Goal: Find specific page/section

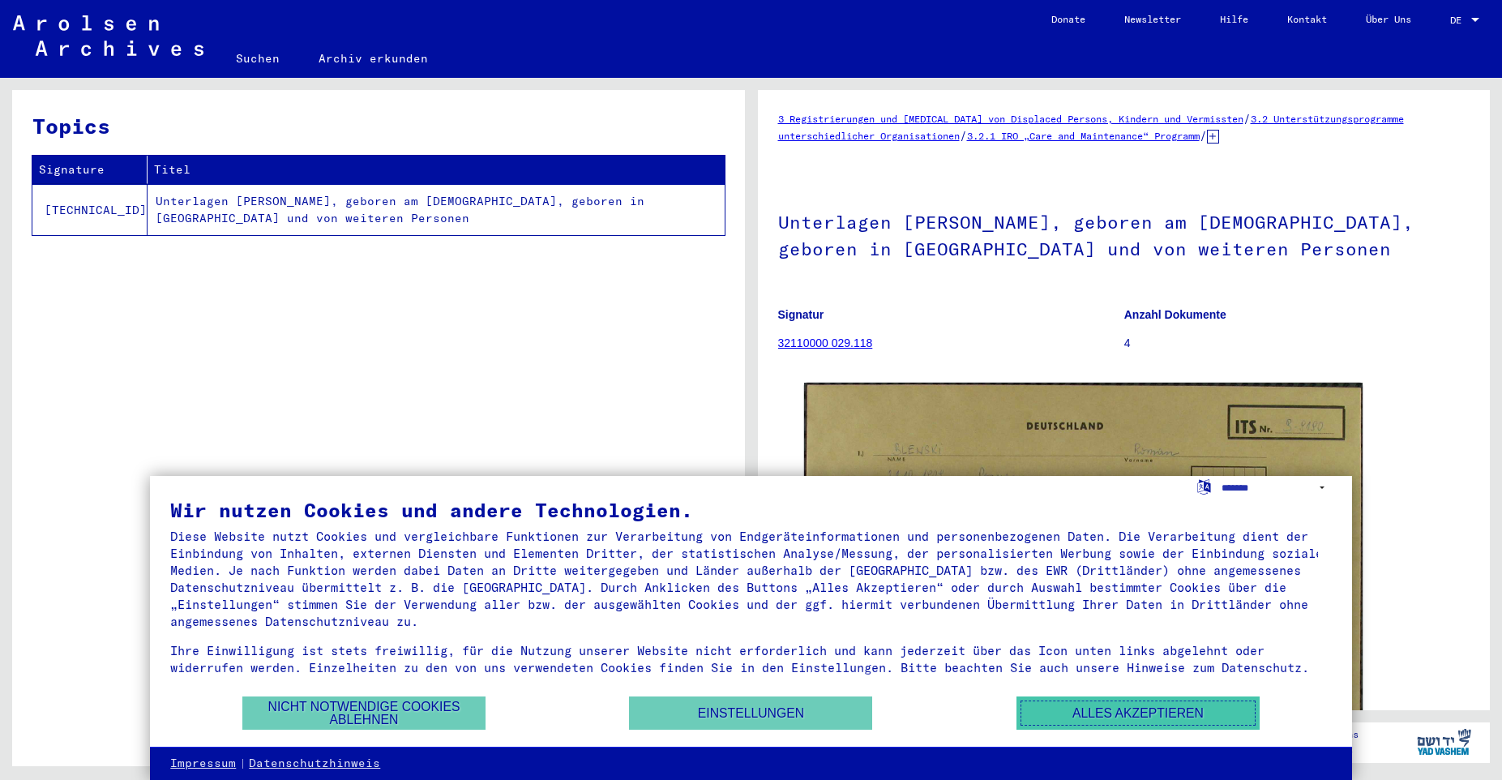
click at [1103, 713] on button "Alles akzeptieren" at bounding box center [1138, 712] width 243 height 33
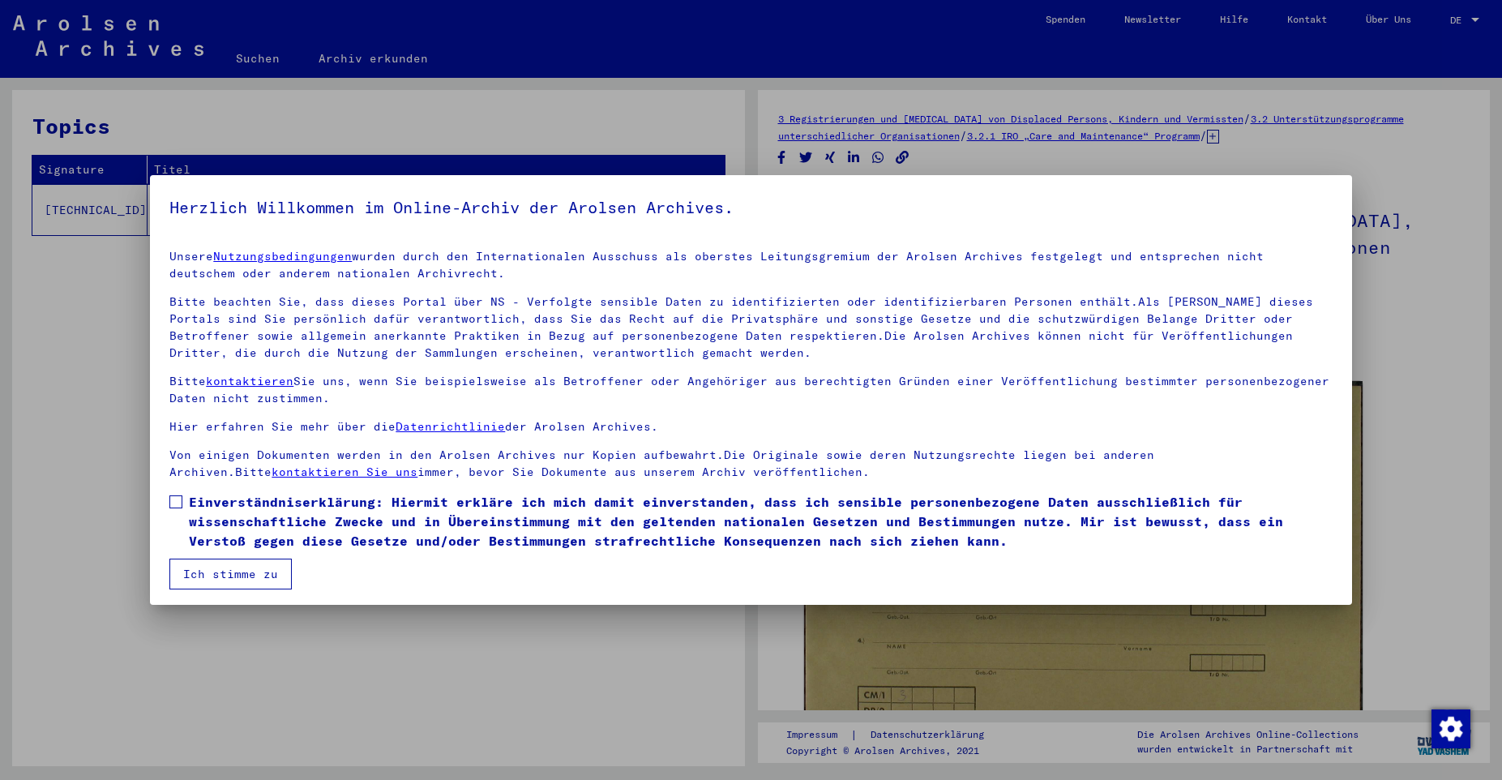
click at [251, 581] on button "Ich stimme zu" at bounding box center [230, 574] width 122 height 31
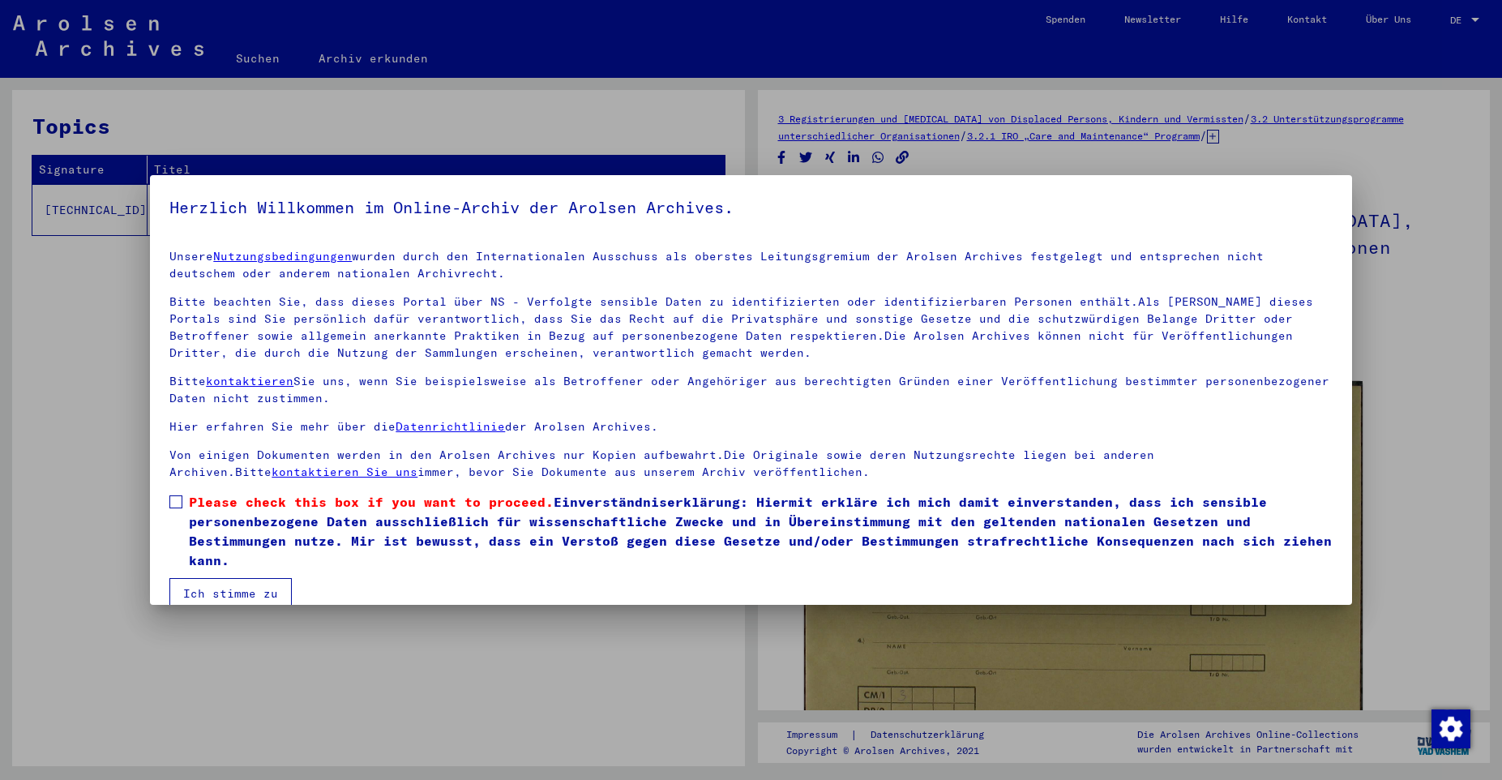
scroll to position [4, 0]
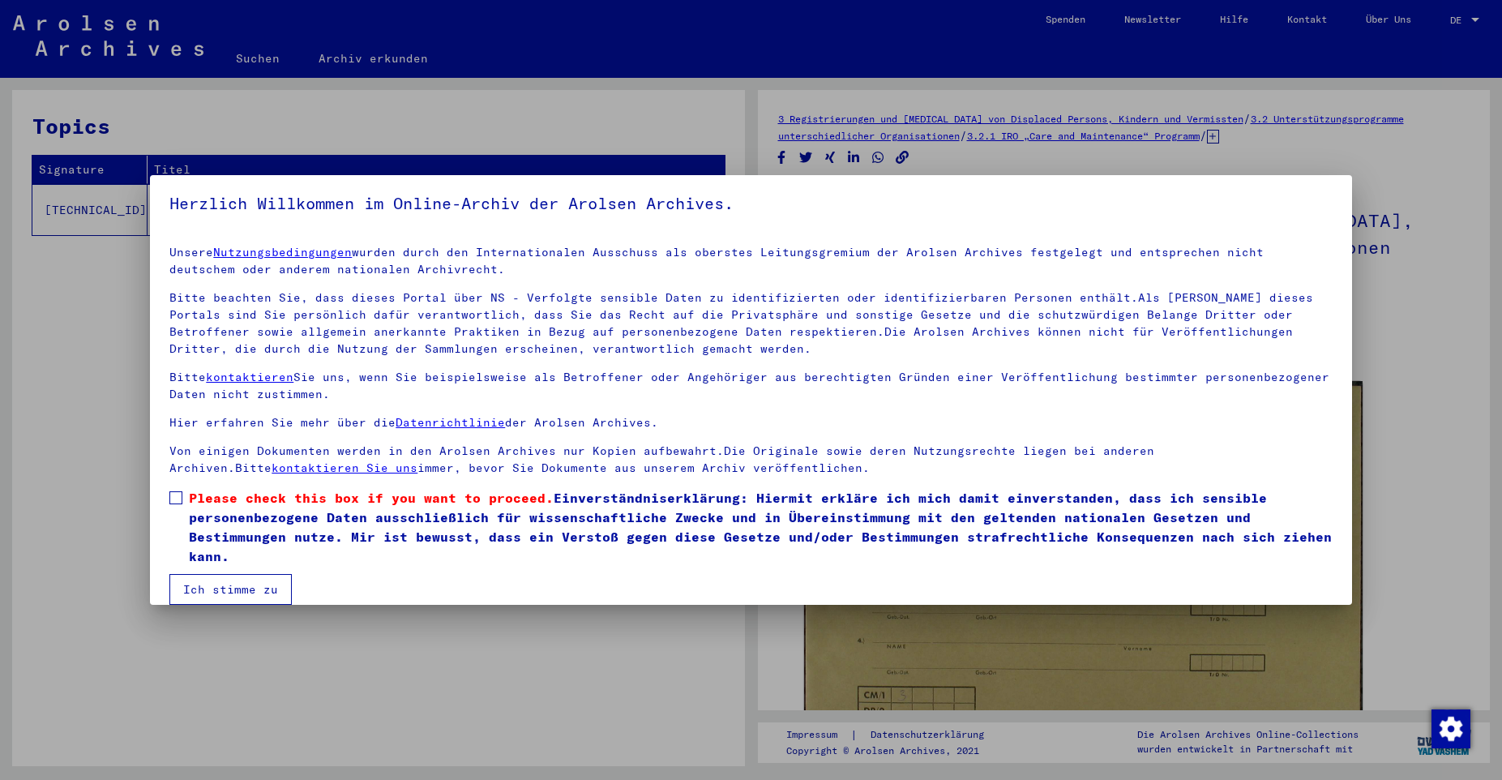
click at [250, 593] on button "Ich stimme zu" at bounding box center [230, 589] width 122 height 31
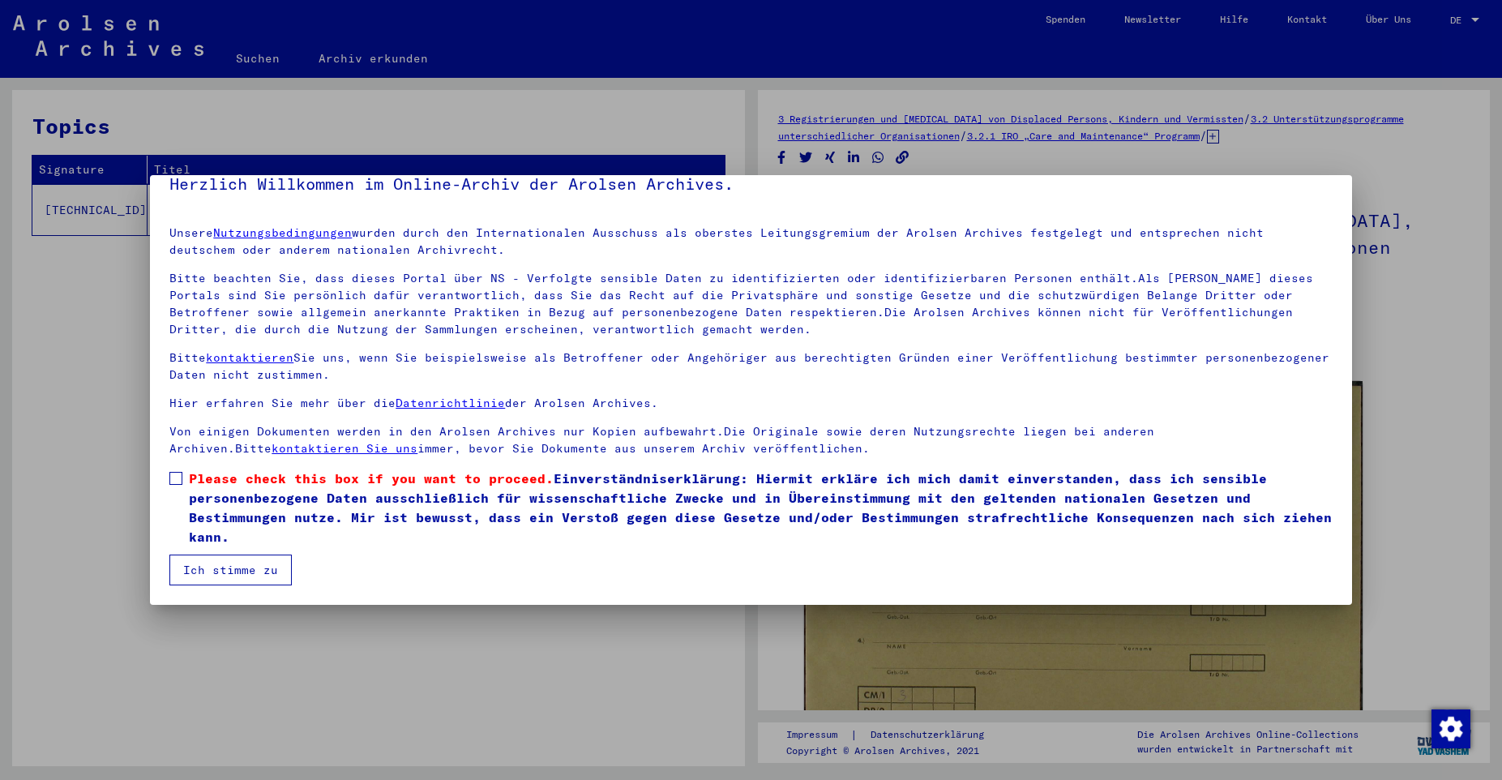
click at [246, 571] on button "Ich stimme zu" at bounding box center [230, 570] width 122 height 31
click at [246, 567] on button "Ich stimme zu" at bounding box center [230, 570] width 122 height 31
click at [27, 309] on div at bounding box center [751, 390] width 1502 height 780
click at [229, 585] on button "Ich stimme zu" at bounding box center [230, 570] width 122 height 31
click at [231, 575] on button "Ich stimme zu" at bounding box center [230, 570] width 122 height 31
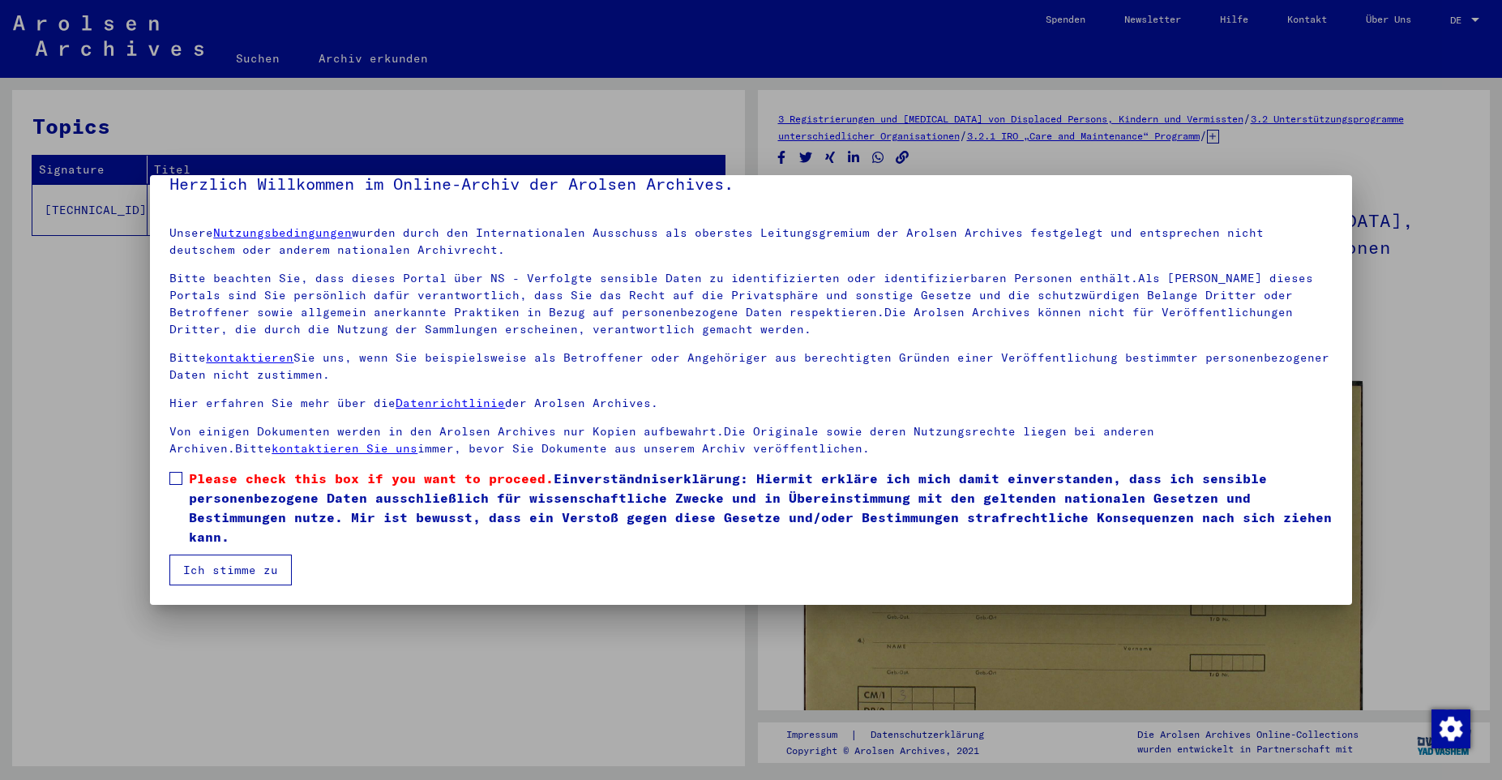
click at [231, 575] on button "Ich stimme zu" at bounding box center [230, 570] width 122 height 31
click at [178, 479] on span at bounding box center [175, 478] width 13 height 13
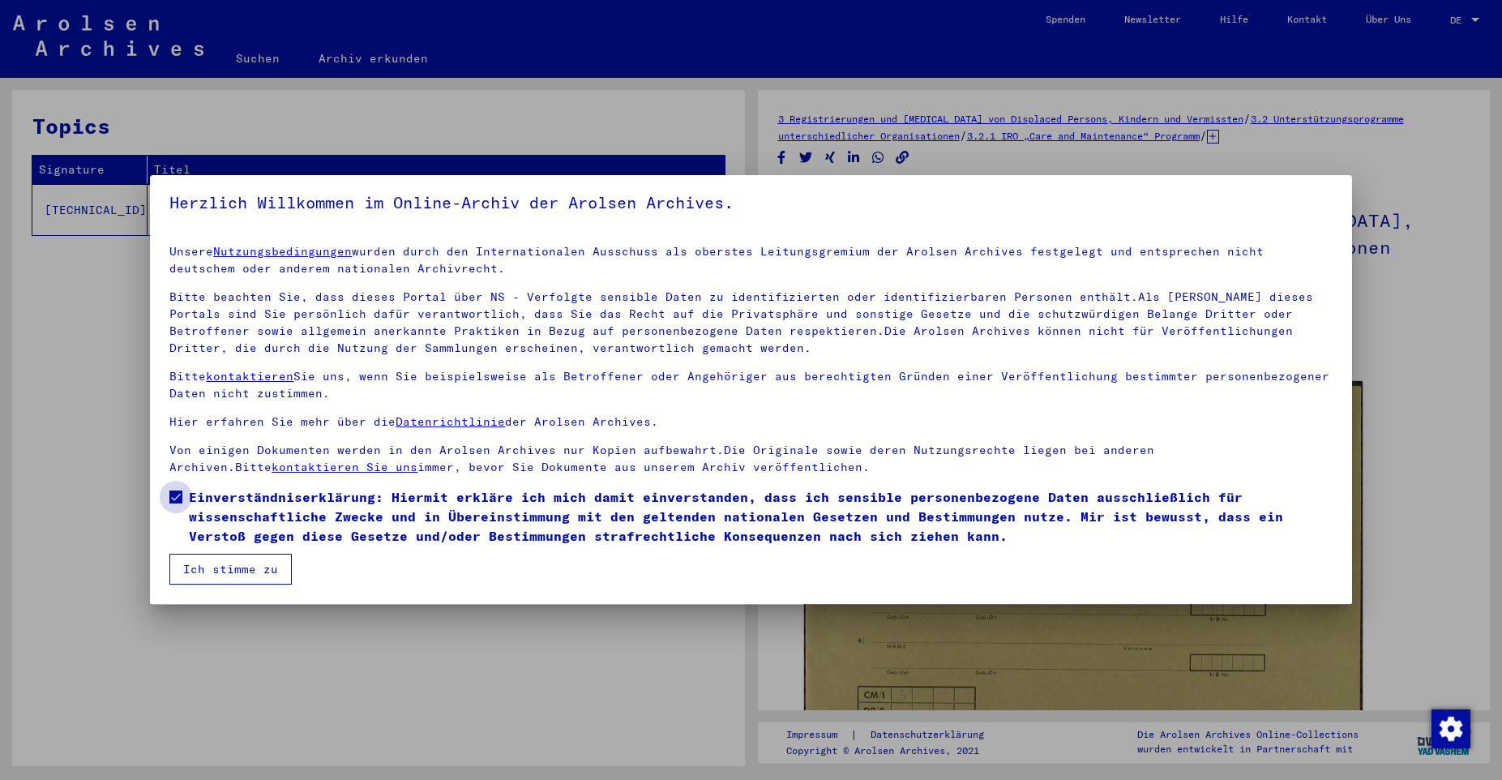
scroll to position [4, 0]
click at [221, 566] on button "Ich stimme zu" at bounding box center [230, 570] width 122 height 31
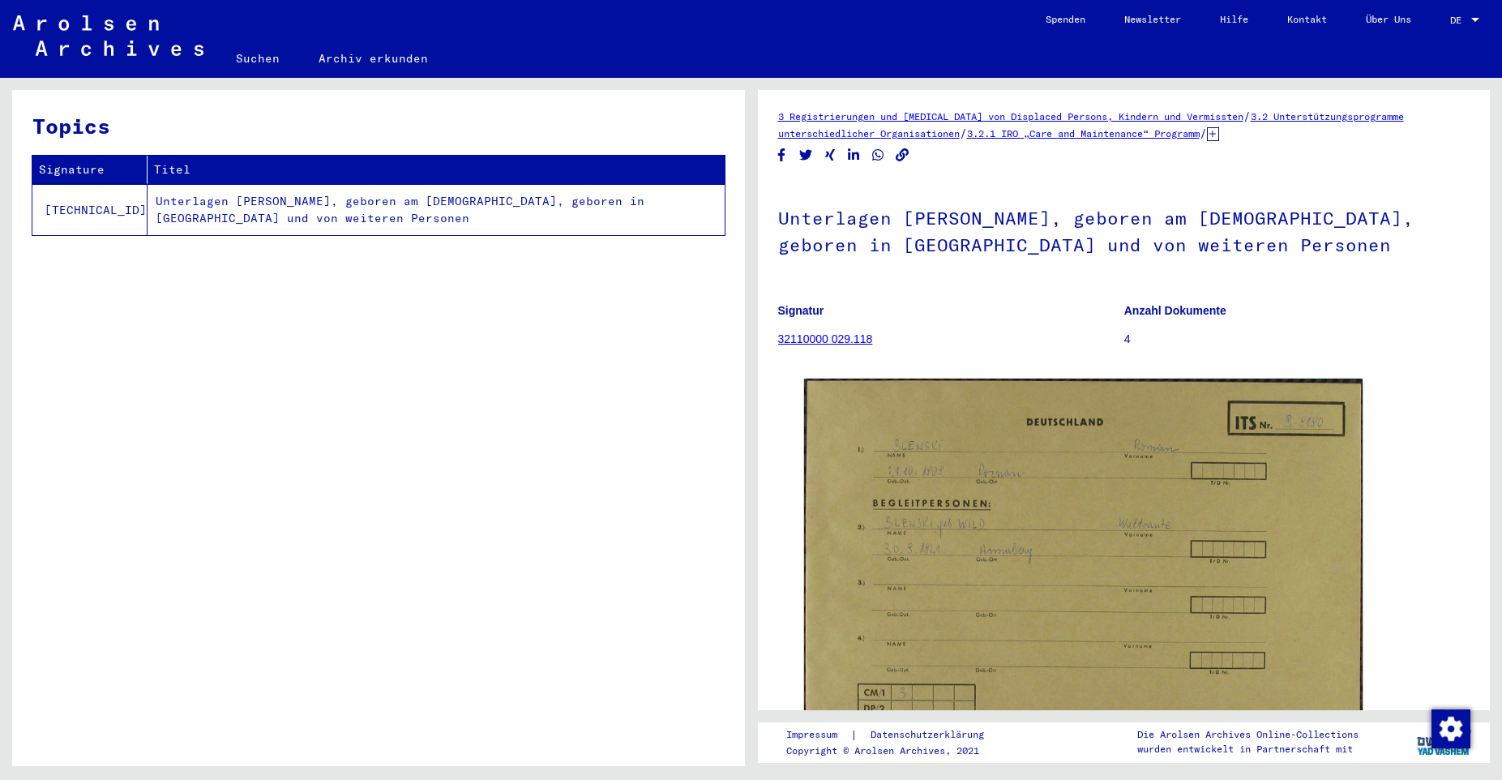
scroll to position [0, 0]
